Goal: Check status

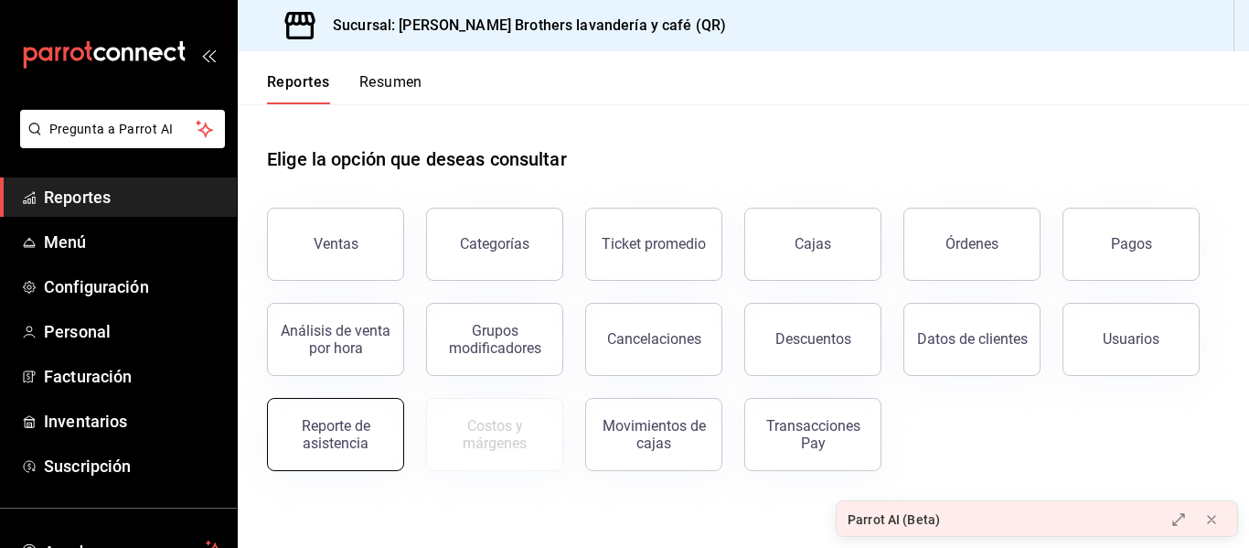
click at [320, 449] on div "Reporte de asistencia" at bounding box center [335, 434] width 113 height 35
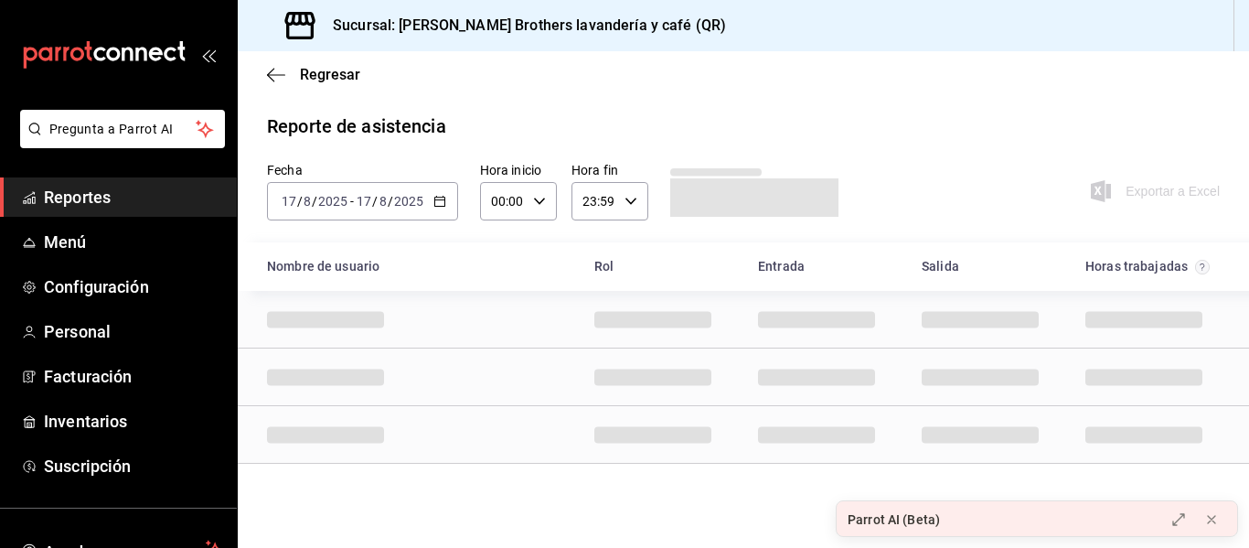
click at [445, 206] on icon "button" at bounding box center [440, 201] width 13 height 13
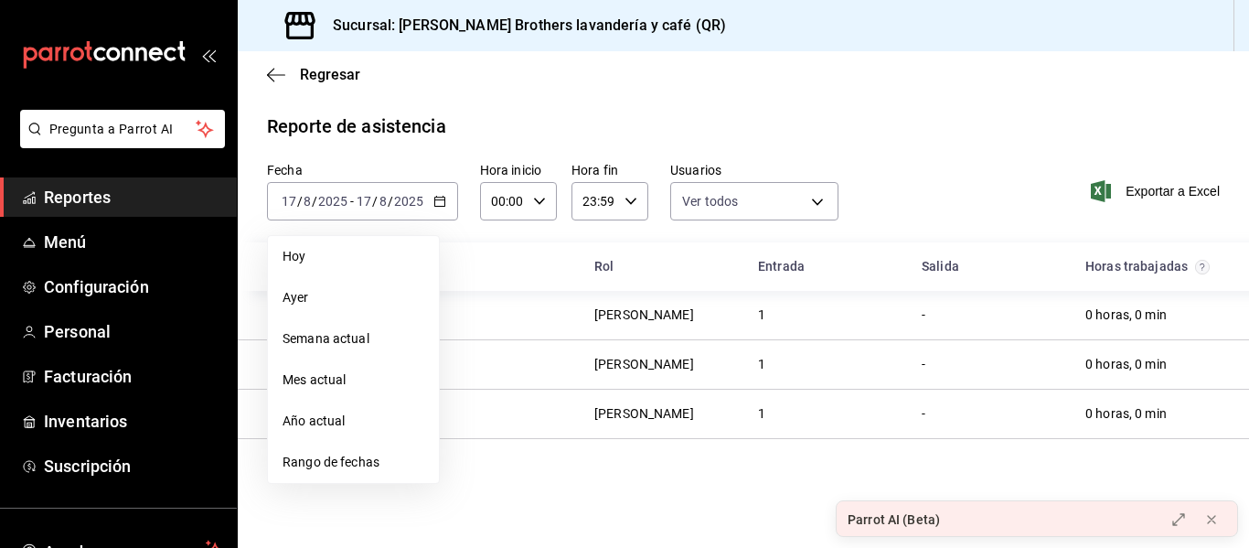
click at [348, 463] on span "Rango de fechas" at bounding box center [354, 462] width 142 height 19
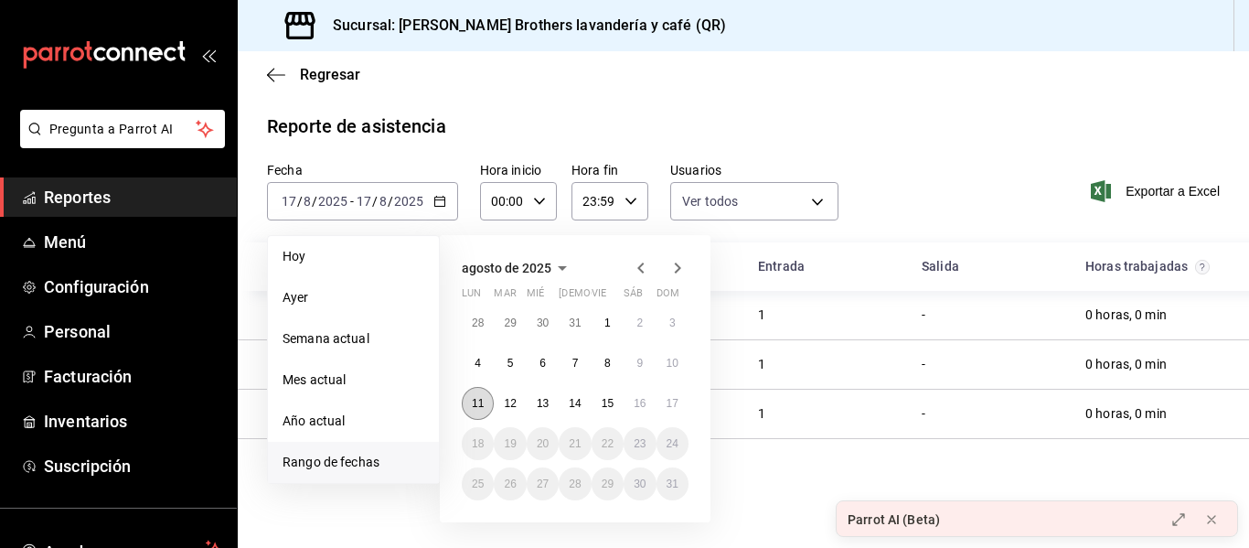
click at [477, 406] on abbr "11" at bounding box center [478, 403] width 12 height 13
click at [676, 410] on button "17" at bounding box center [673, 403] width 32 height 33
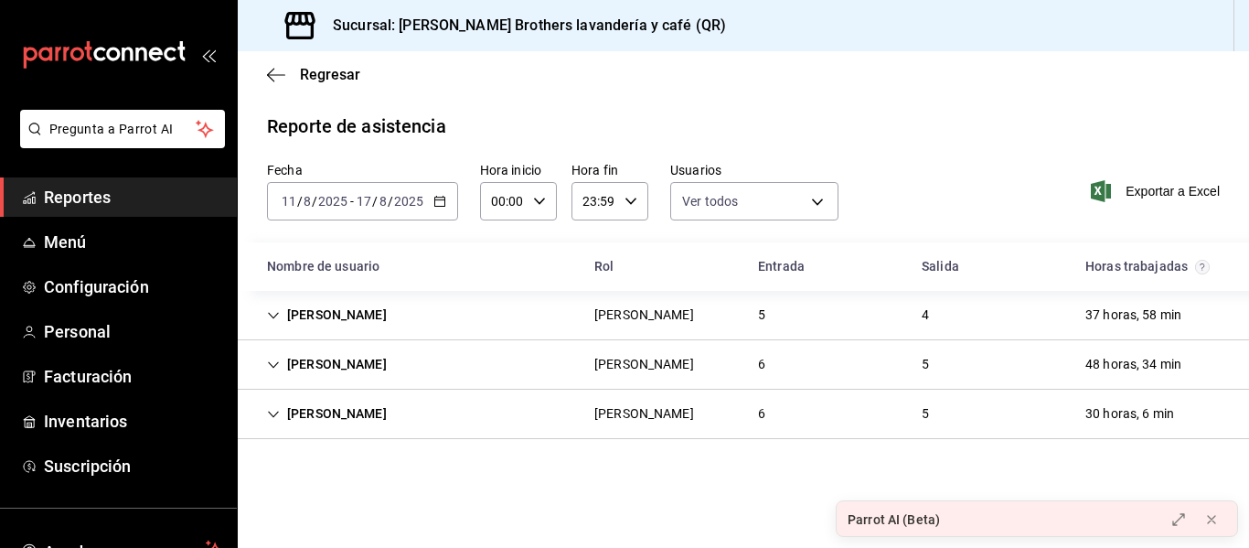
click at [820, 367] on div "[PERSON_NAME] [PERSON_NAME] 6 5 48 horas, 34 min" at bounding box center [744, 364] width 1012 height 49
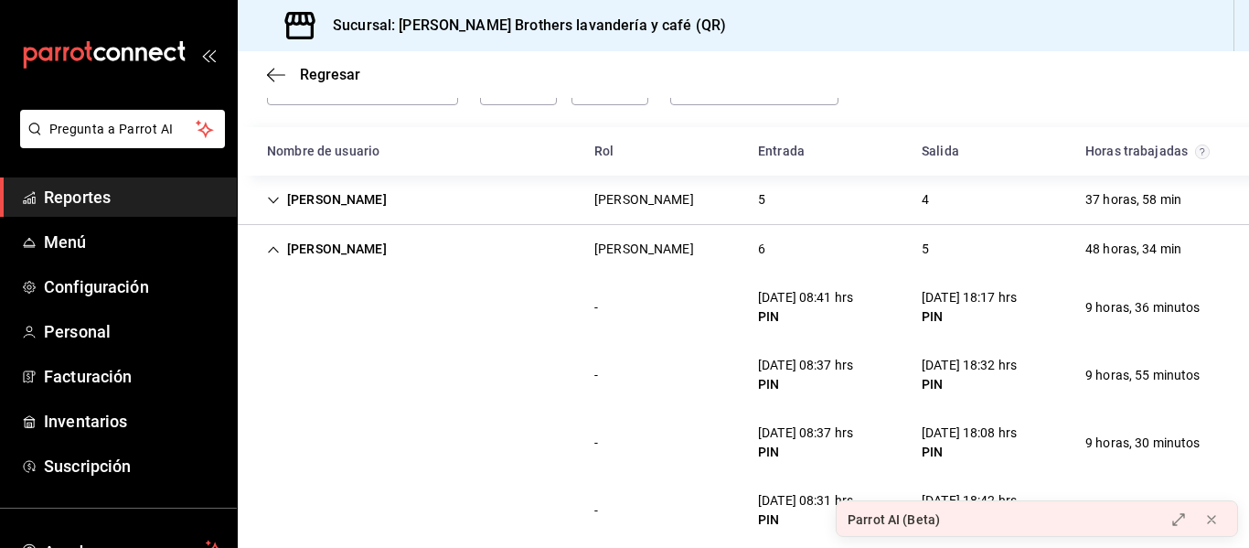
scroll to position [114, 0]
